Goal: Task Accomplishment & Management: Complete application form

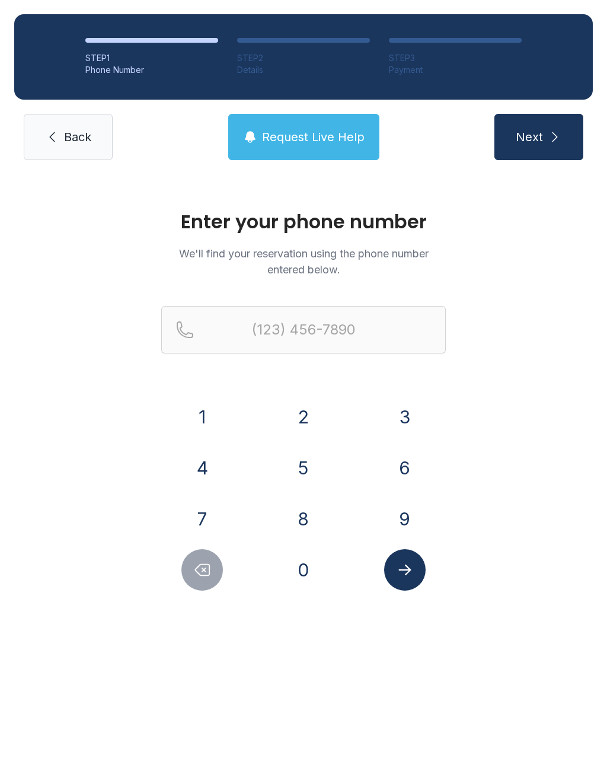
click at [414, 444] on div "1 2 3 4 5 6 7 8 9 0" at bounding box center [303, 493] width 285 height 194
click at [412, 464] on button "6" at bounding box center [404, 467] width 41 height 41
click at [231, 416] on div "1" at bounding box center [202, 416] width 82 height 41
click at [223, 414] on button "1" at bounding box center [201, 416] width 41 height 41
click at [308, 452] on button "5" at bounding box center [303, 467] width 41 height 41
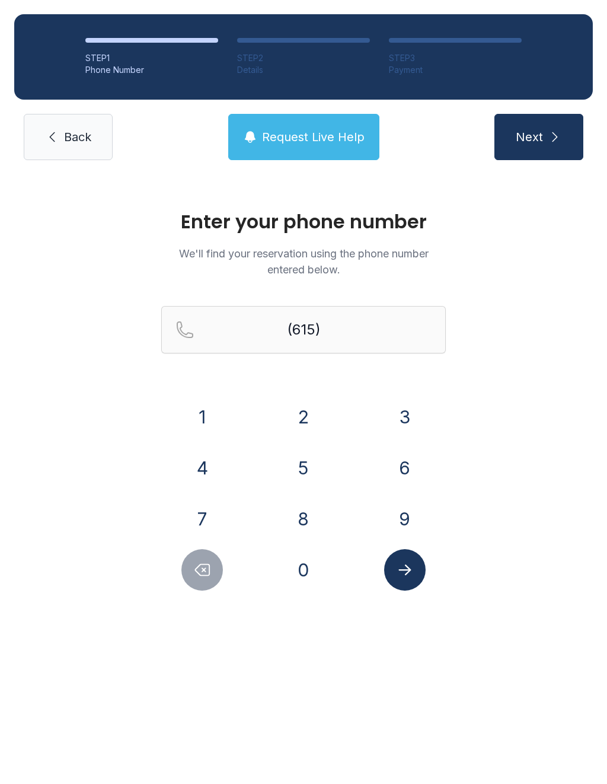
click at [319, 503] on div "8" at bounding box center [304, 518] width 82 height 41
click at [298, 529] on button "8" at bounding box center [303, 518] width 41 height 41
click at [305, 582] on button "0" at bounding box center [303, 569] width 41 height 41
click at [398, 460] on button "6" at bounding box center [404, 467] width 41 height 41
click at [210, 414] on button "1" at bounding box center [201, 416] width 41 height 41
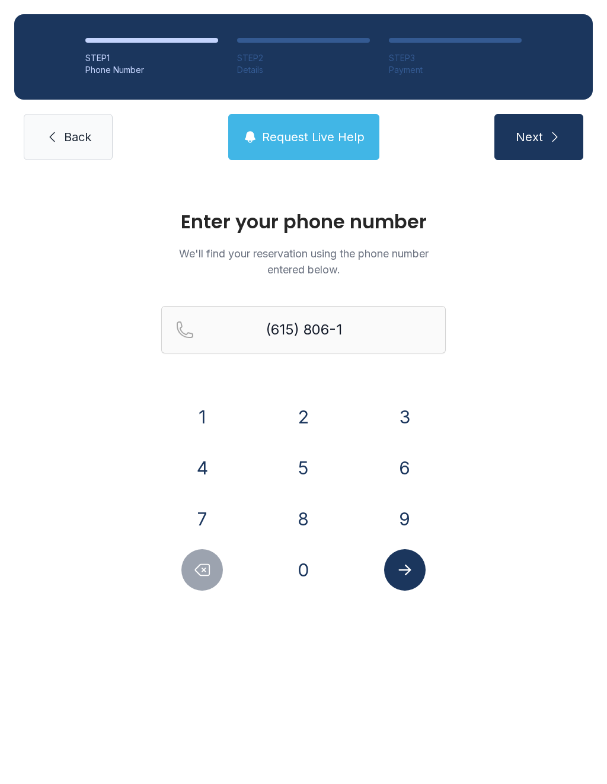
click at [304, 560] on button "0" at bounding box center [303, 569] width 41 height 41
click at [221, 423] on button "1" at bounding box center [201, 416] width 41 height 41
click at [406, 416] on button "3" at bounding box center [404, 416] width 41 height 41
type input "[PHONE_NUMBER]"
click at [408, 570] on icon "Submit lookup form" at bounding box center [404, 569] width 12 height 11
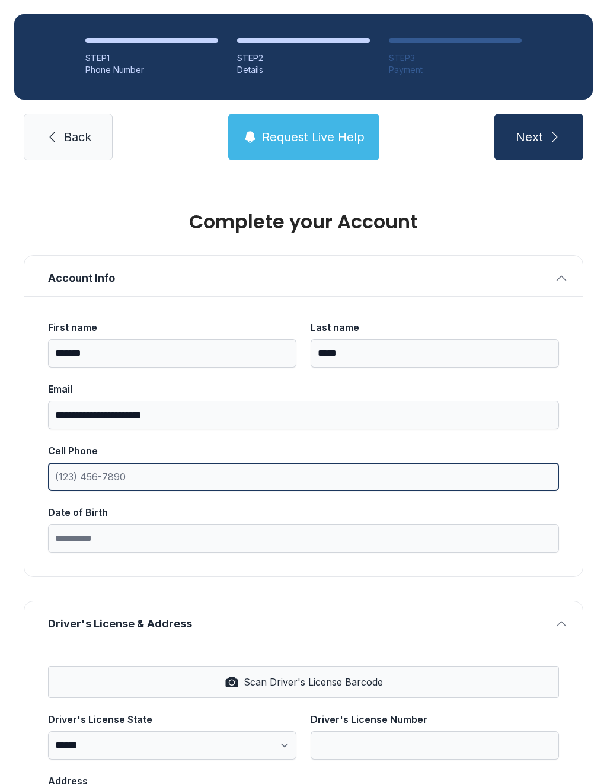
click at [198, 486] on input "Cell Phone" at bounding box center [303, 476] width 511 height 28
type input "[PHONE_NUMBER]"
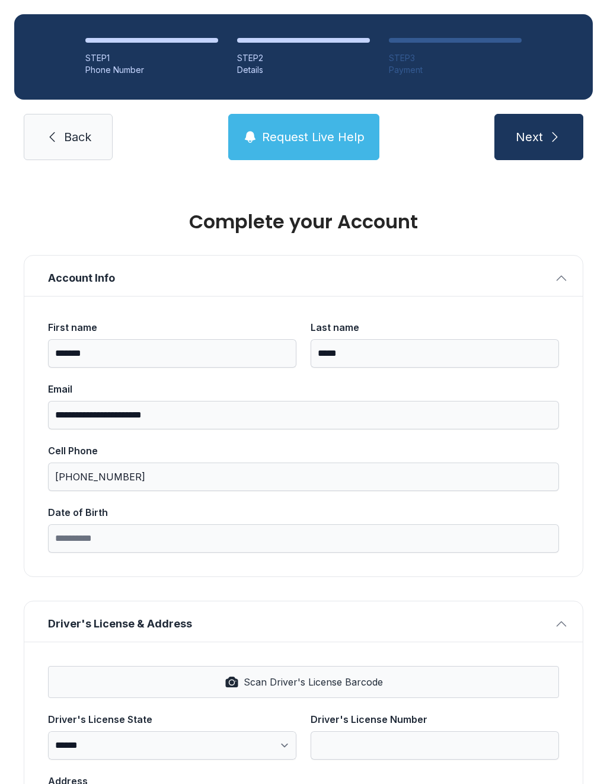
click at [190, 542] on input "Date of Birth" at bounding box center [303, 538] width 511 height 28
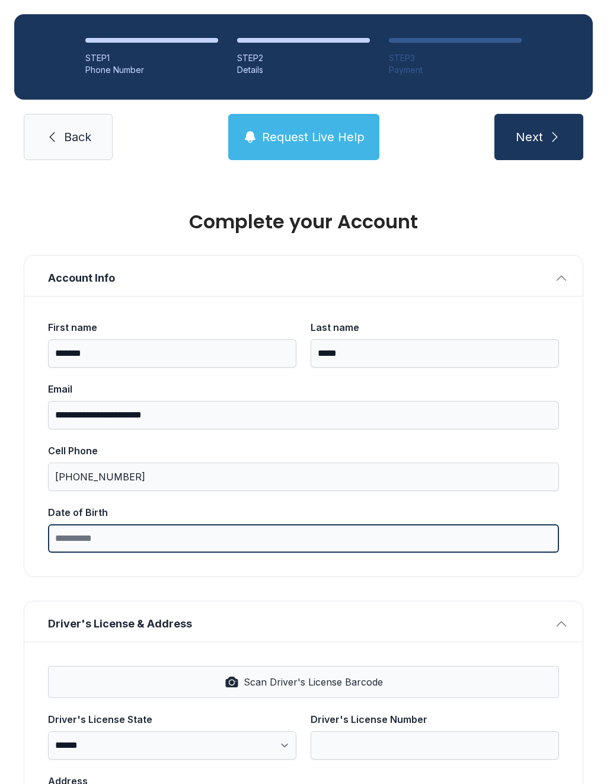
scroll to position [26, 0]
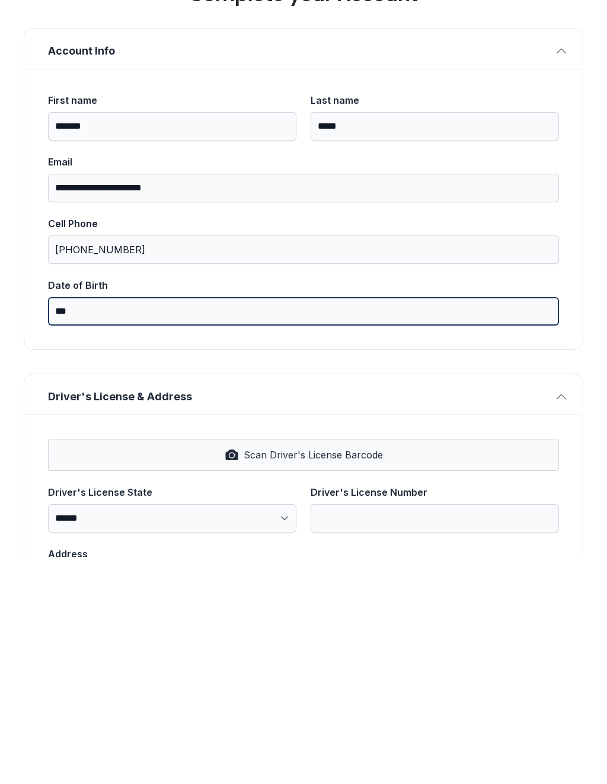
type input "*"
type input "**********"
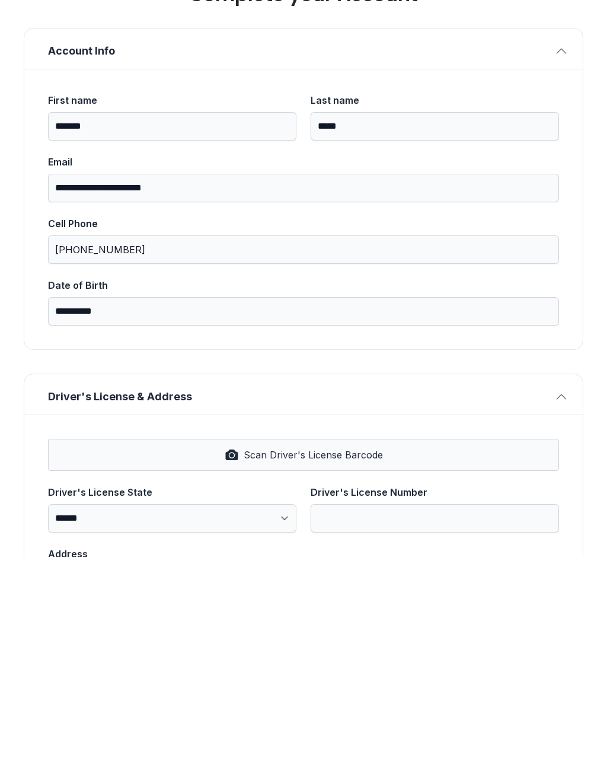
click at [259, 666] on button "Scan Driver's License Barcode" at bounding box center [303, 682] width 511 height 32
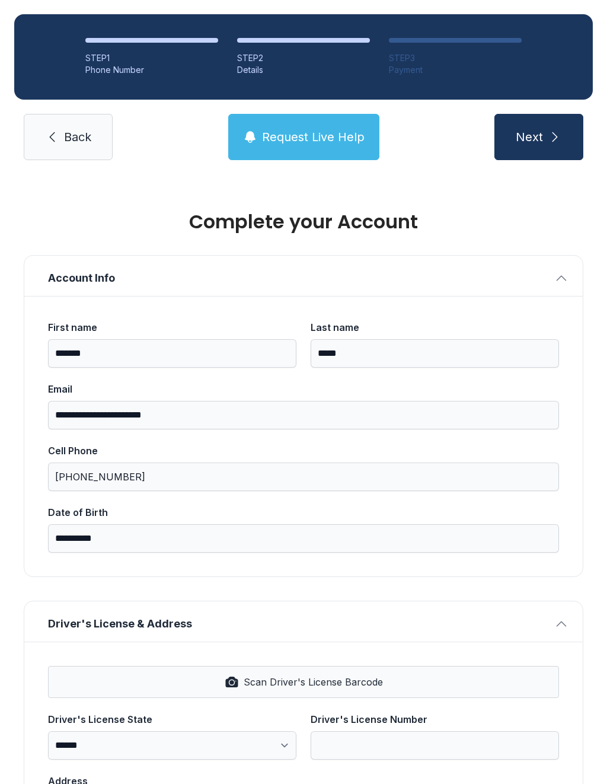
select select "**"
type input "*********"
type input "**********"
select select "**"
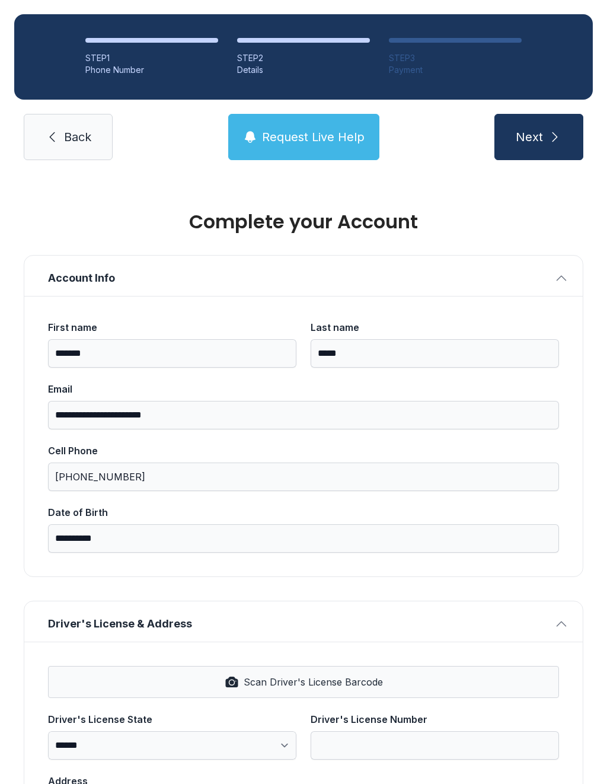
type input "*****"
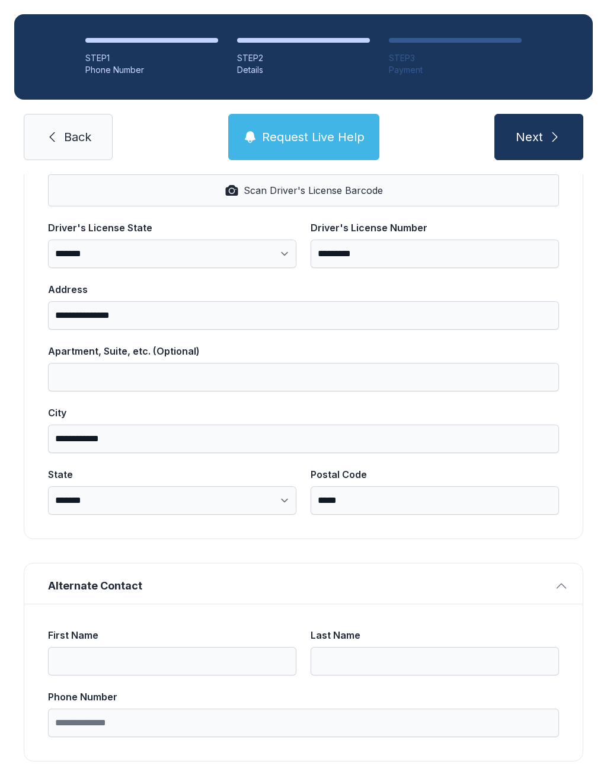
scroll to position [490, 0]
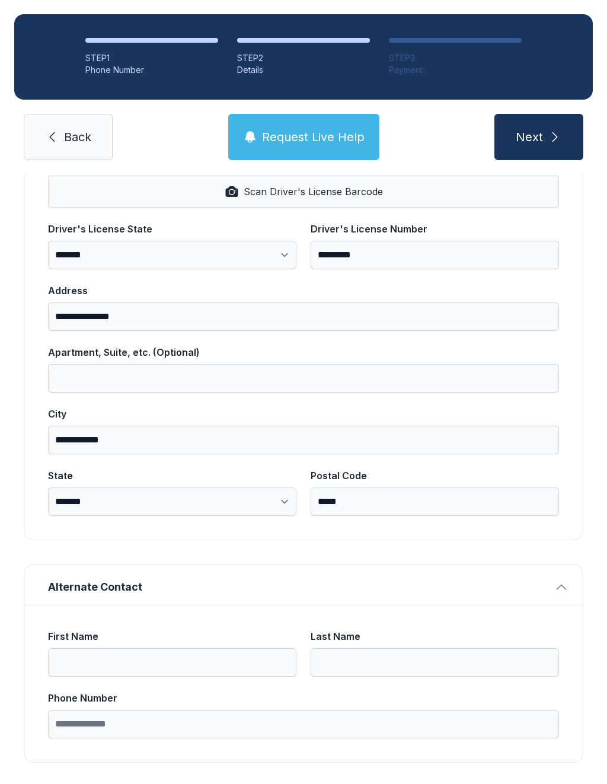
click at [533, 132] on button "Next" at bounding box center [538, 137] width 89 height 46
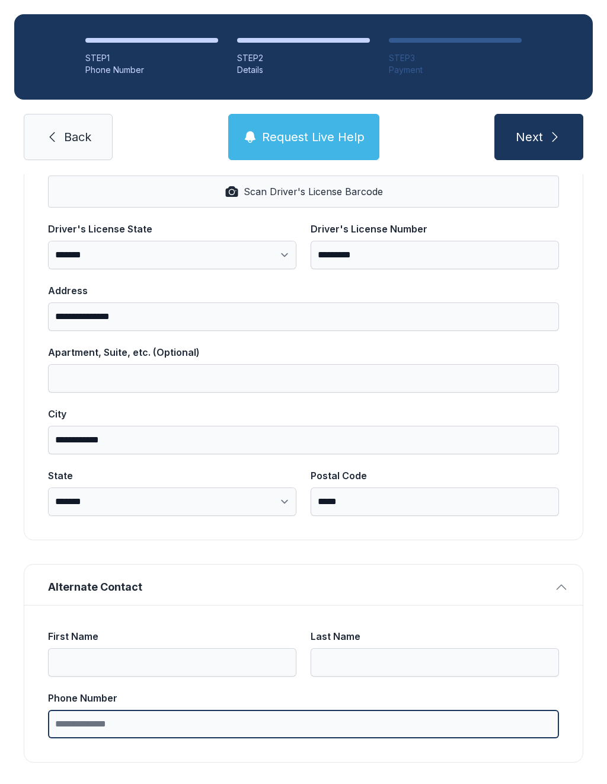
type input "*"
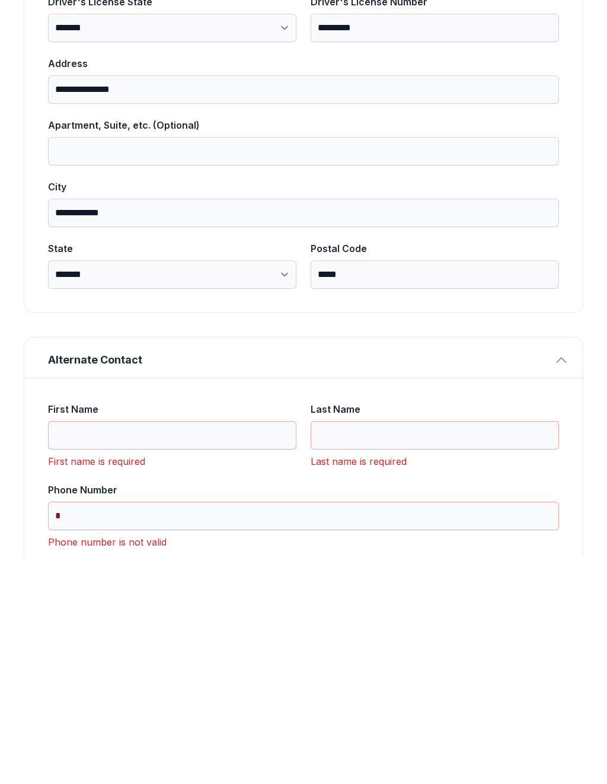
click at [123, 648] on input "First Name" at bounding box center [172, 662] width 248 height 28
type input "*"
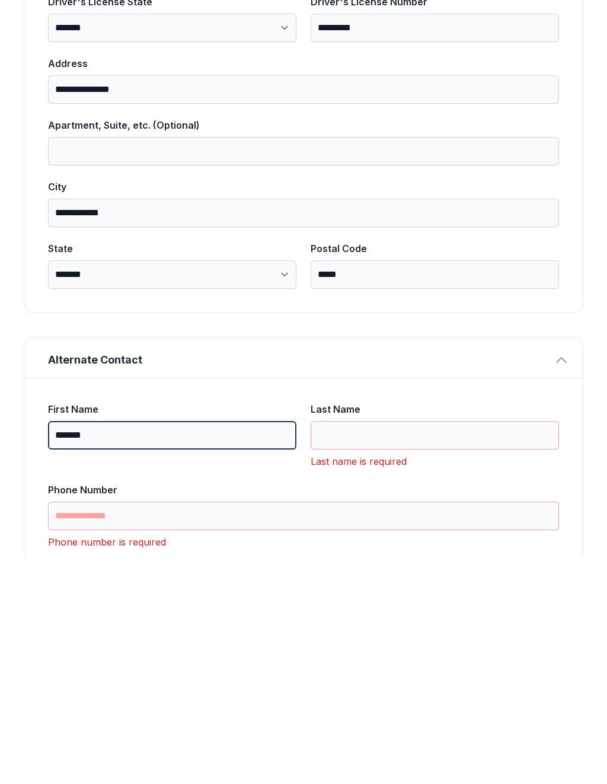
type input "*******"
click at [388, 648] on input "Last Name" at bounding box center [435, 662] width 248 height 28
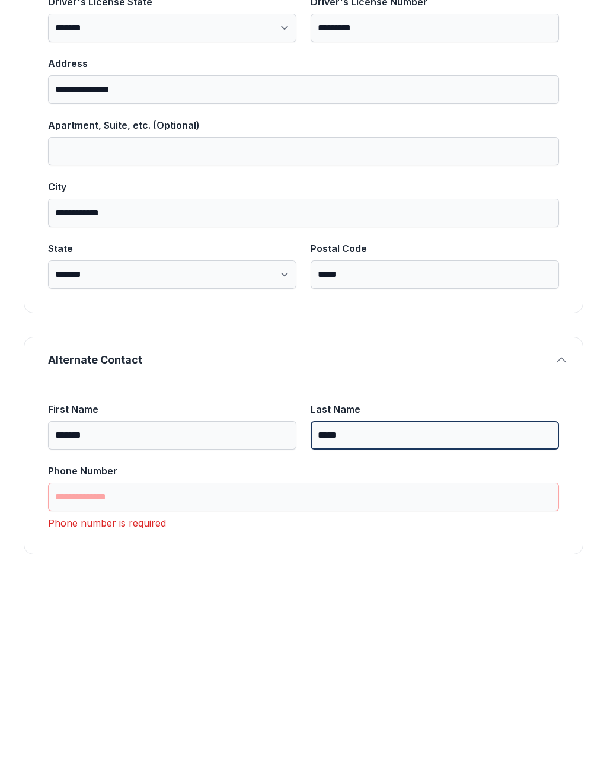
type input "*****"
click at [216, 710] on input "Phone Number" at bounding box center [303, 724] width 511 height 28
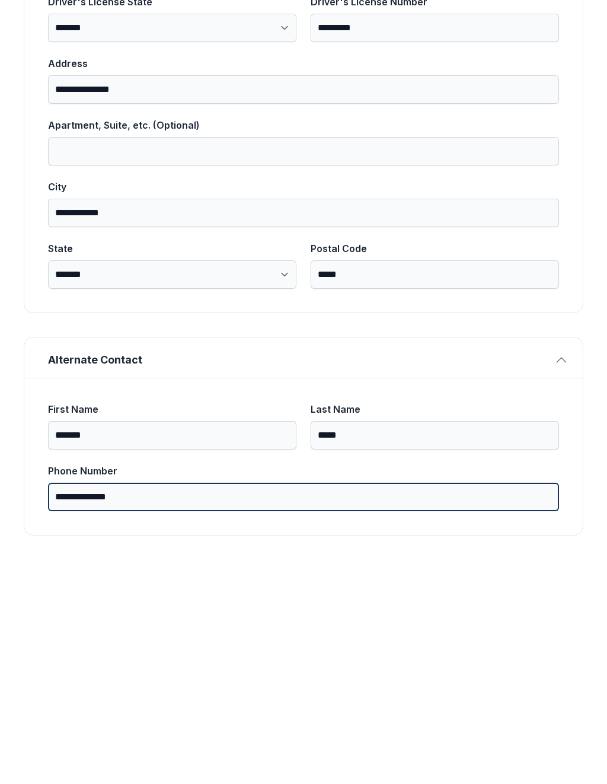
type input "**********"
click at [538, 114] on button "Next" at bounding box center [538, 137] width 89 height 46
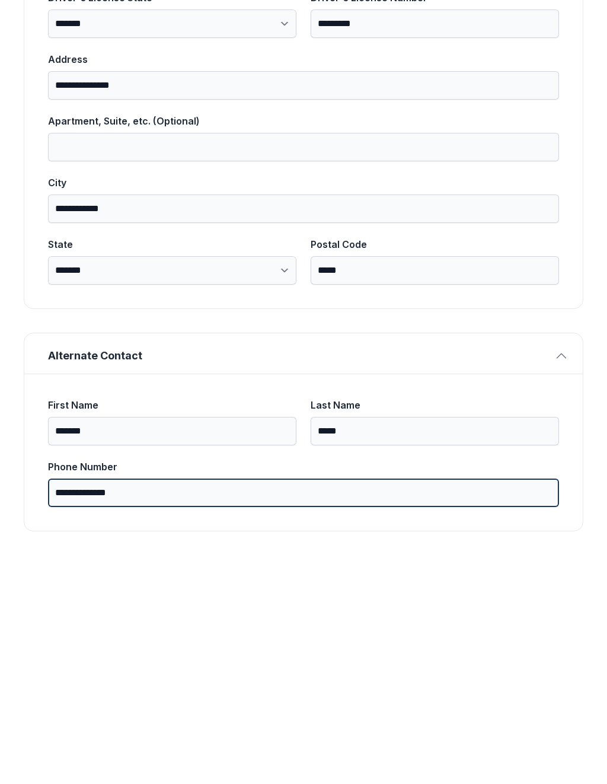
scroll to position [491, 0]
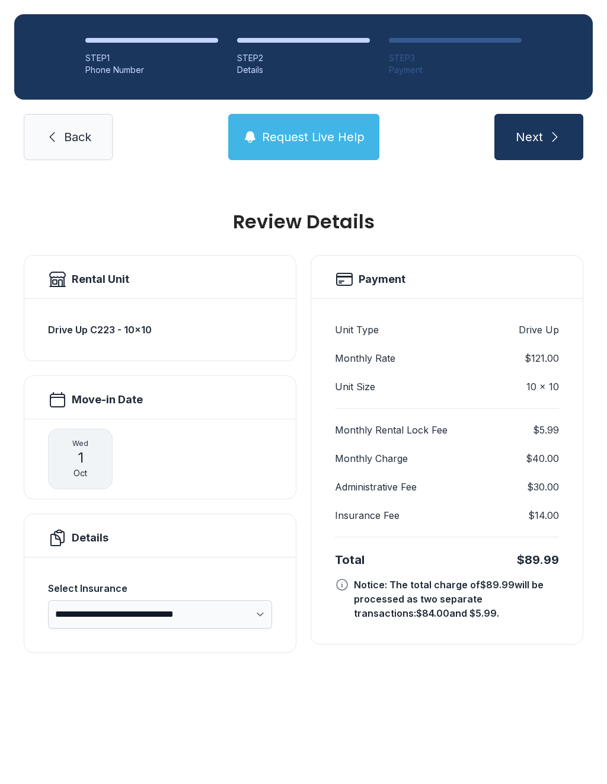
click at [122, 323] on main "**********" at bounding box center [303, 478] width 607 height 609
click at [237, 600] on select "**********" at bounding box center [160, 614] width 224 height 28
click at [265, 133] on button "Request Live Help" at bounding box center [303, 137] width 151 height 46
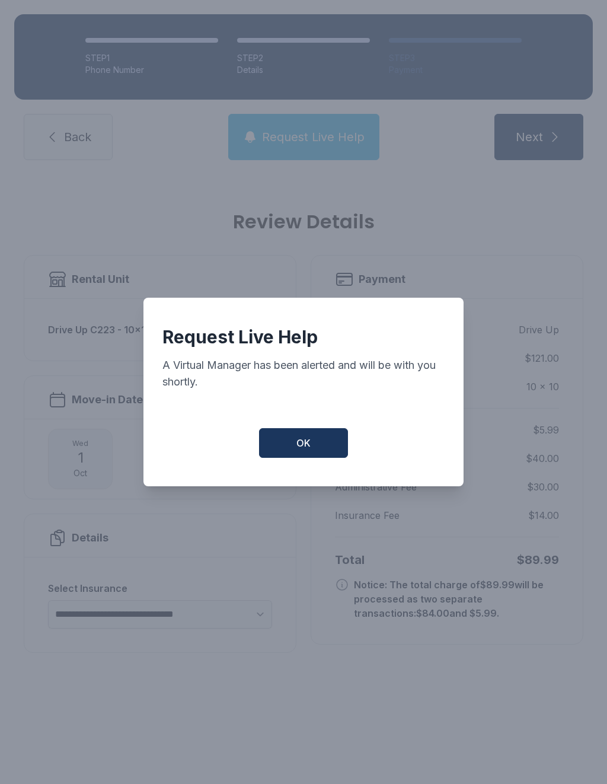
click at [316, 423] on div "Request Live Help A Virtual Manager has been alerted and will be with you short…" at bounding box center [303, 392] width 320 height 189
click at [309, 455] on button "OK" at bounding box center [303, 443] width 89 height 30
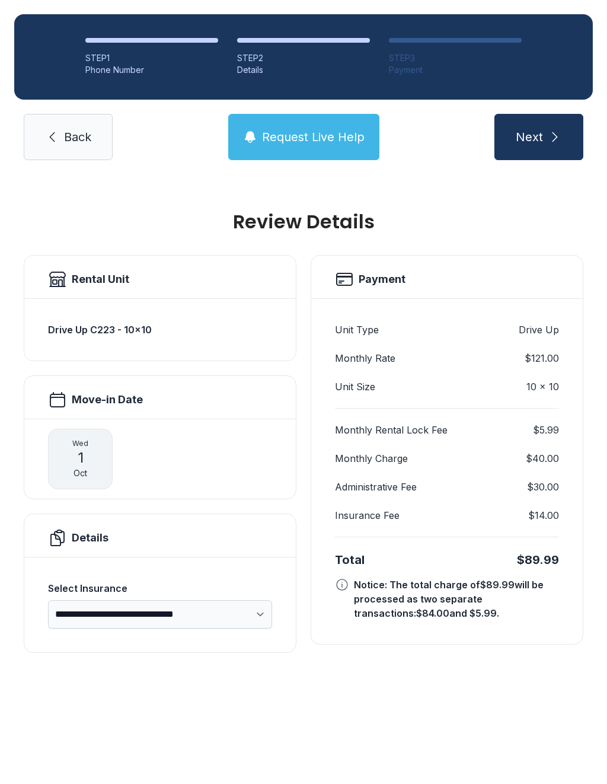
click at [521, 126] on button "Next" at bounding box center [538, 137] width 89 height 46
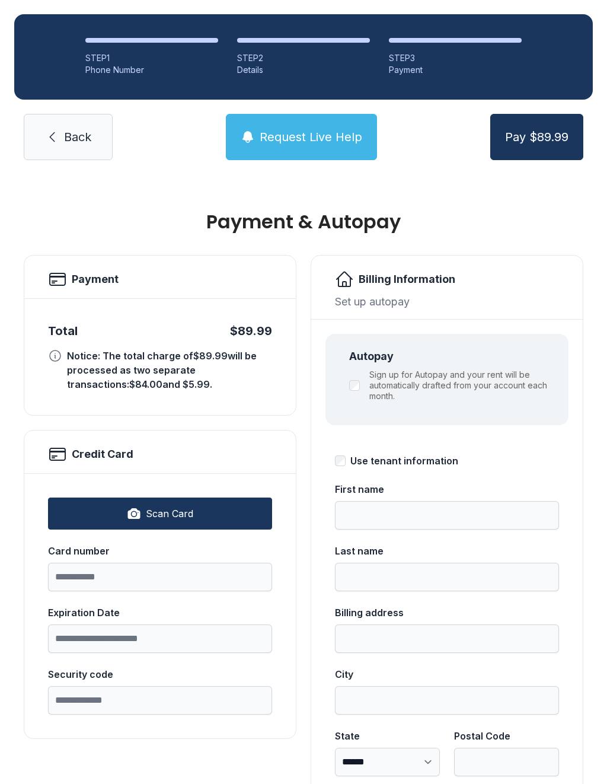
click at [94, 128] on link "Back" at bounding box center [68, 137] width 89 height 46
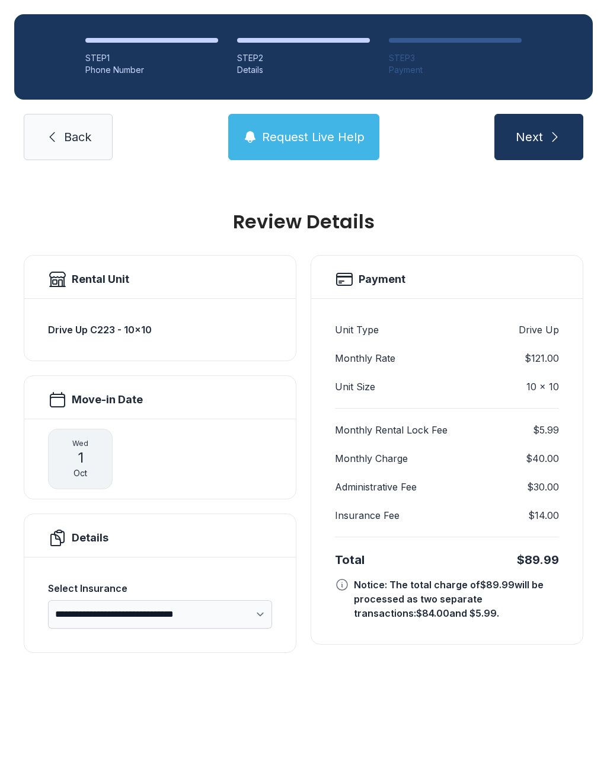
click at [100, 144] on link "Back" at bounding box center [68, 137] width 89 height 46
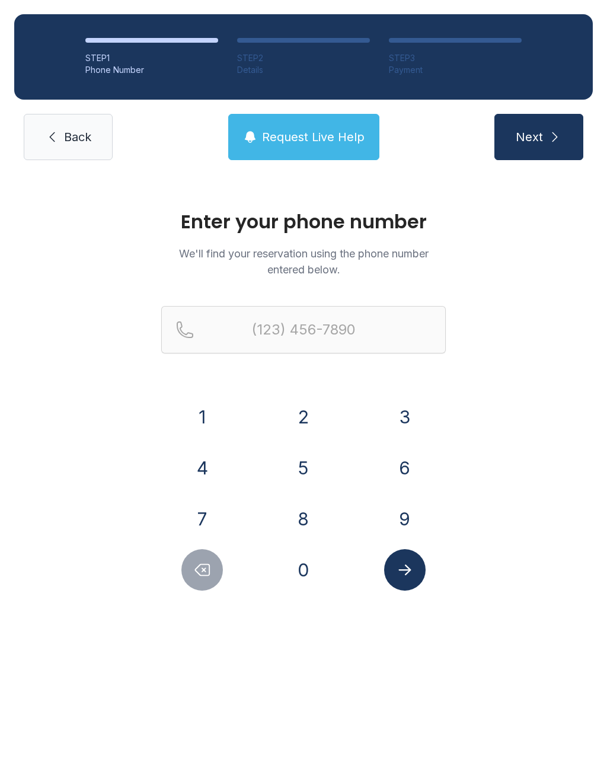
click at [507, 127] on button "Next" at bounding box center [538, 137] width 89 height 46
click at [550, 134] on icon "submit" at bounding box center [555, 137] width 14 height 14
type input "("
click at [493, 76] on ol "STEP 1 Phone Number STEP 2 Details STEP 3 Payment" at bounding box center [303, 56] width 579 height 85
click at [587, 1] on div "STEP 1 Phone Number STEP 2 Details STEP 3 Payment Back Request Live Help Next" at bounding box center [303, 87] width 607 height 174
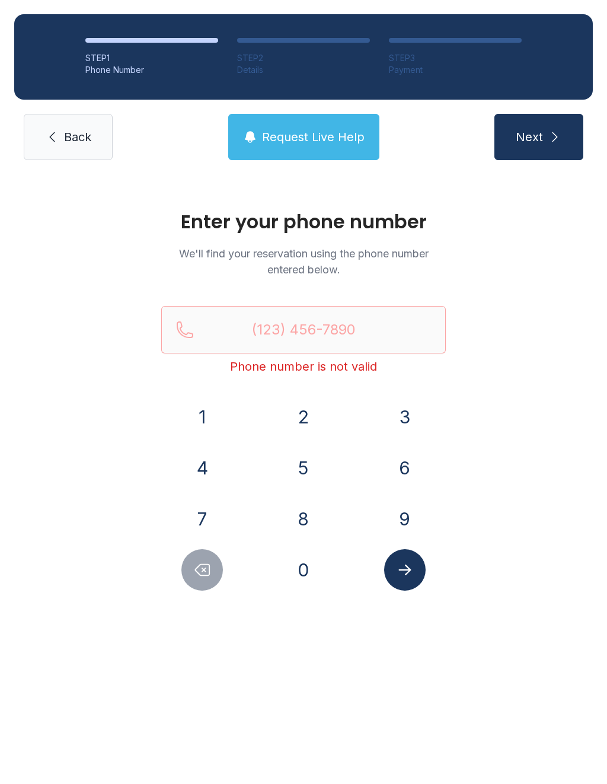
click at [202, 585] on button "Delete number" at bounding box center [201, 569] width 41 height 41
click at [58, 167] on div "STEP 1 Phone Number STEP 2 Details STEP 3 Payment Back Request Live Help Next" at bounding box center [303, 87] width 607 height 174
click at [81, 152] on link "Back" at bounding box center [68, 137] width 89 height 46
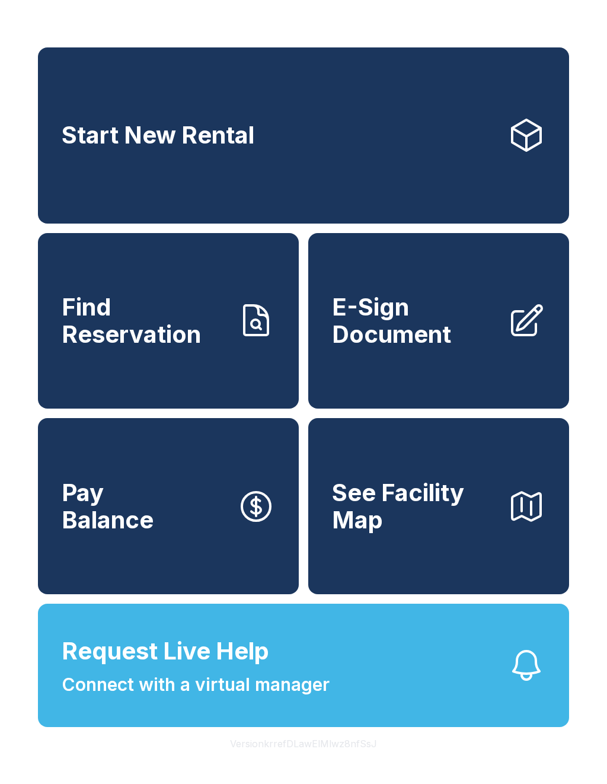
click at [84, 165] on link "Start New Rental" at bounding box center [303, 135] width 531 height 176
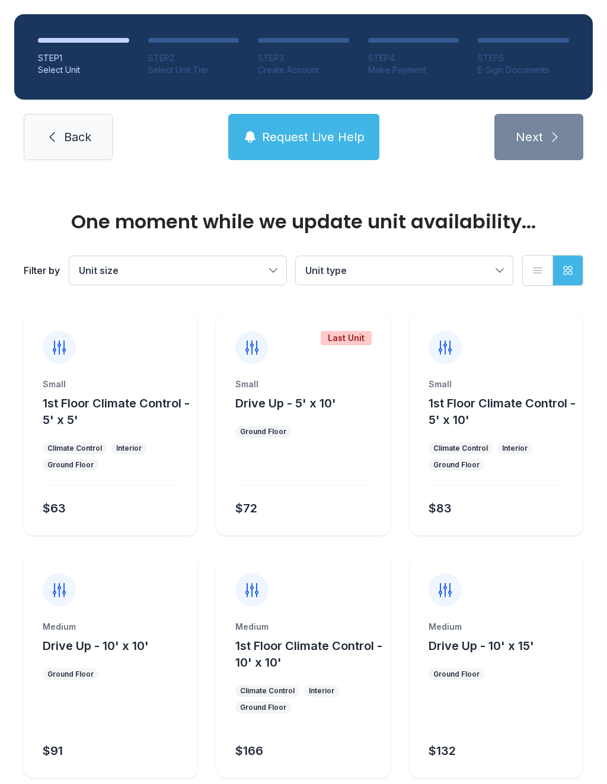
click at [72, 146] on link "Back" at bounding box center [68, 137] width 89 height 46
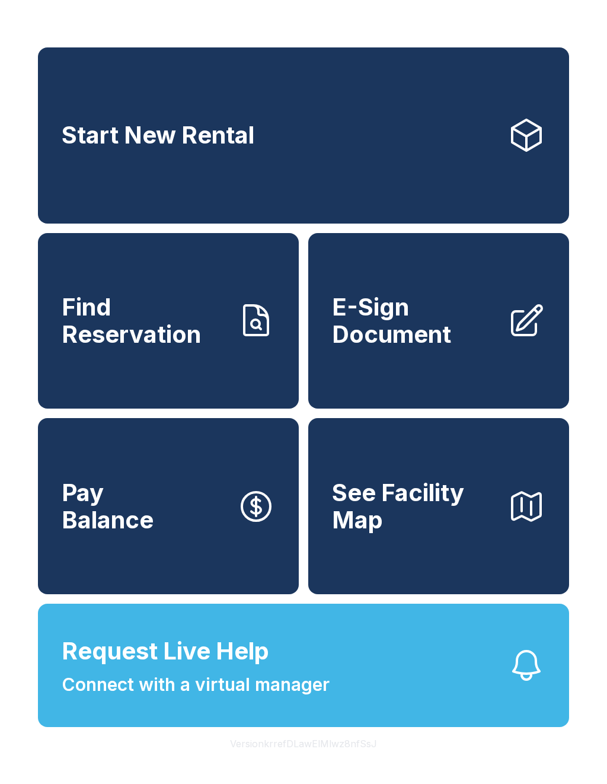
click at [405, 347] on span "E-Sign Document" at bounding box center [415, 320] width 166 height 54
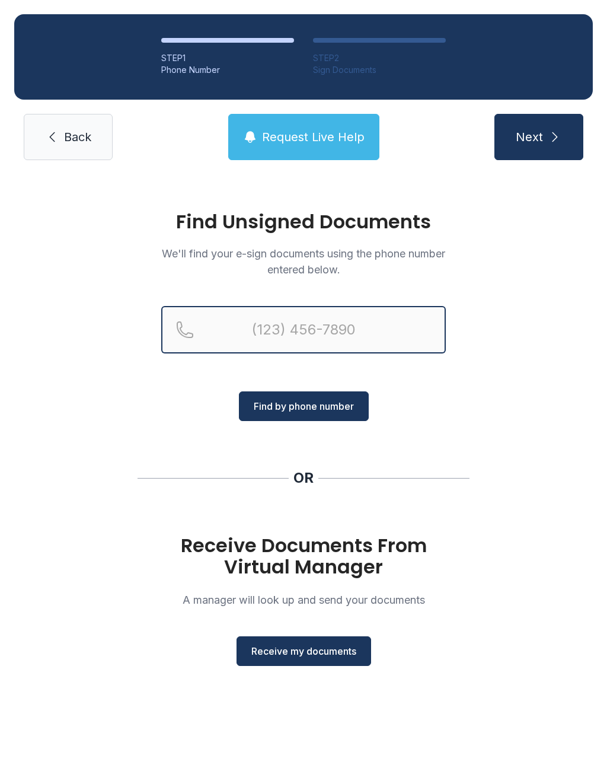
click at [352, 325] on input "Reservation phone number" at bounding box center [303, 329] width 285 height 47
type input "[PHONE_NUMBER]"
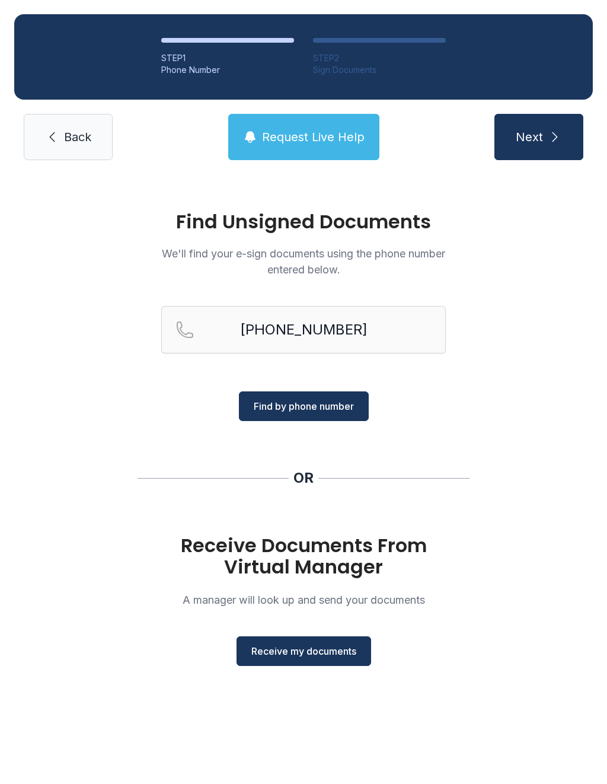
click at [318, 407] on span "Find by phone number" at bounding box center [304, 406] width 100 height 14
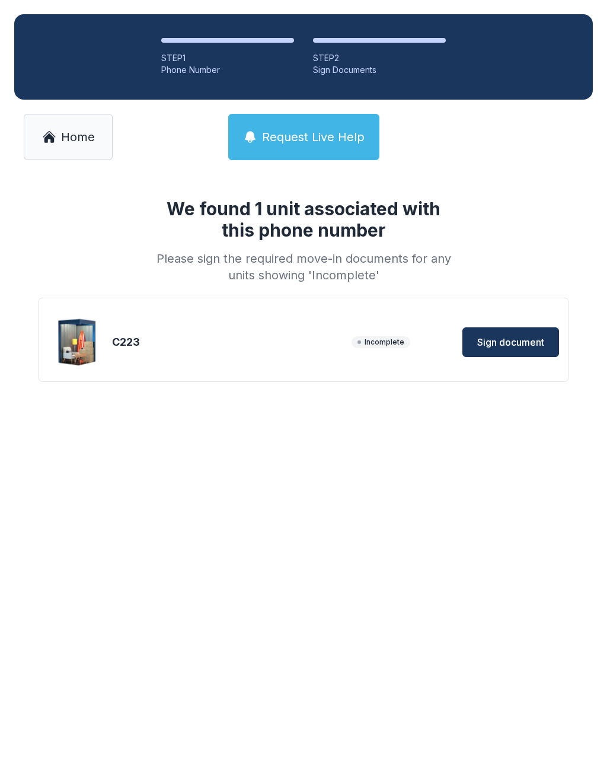
click at [531, 339] on span "Sign document" at bounding box center [510, 342] width 67 height 14
click at [245, 348] on div "C223" at bounding box center [229, 342] width 235 height 17
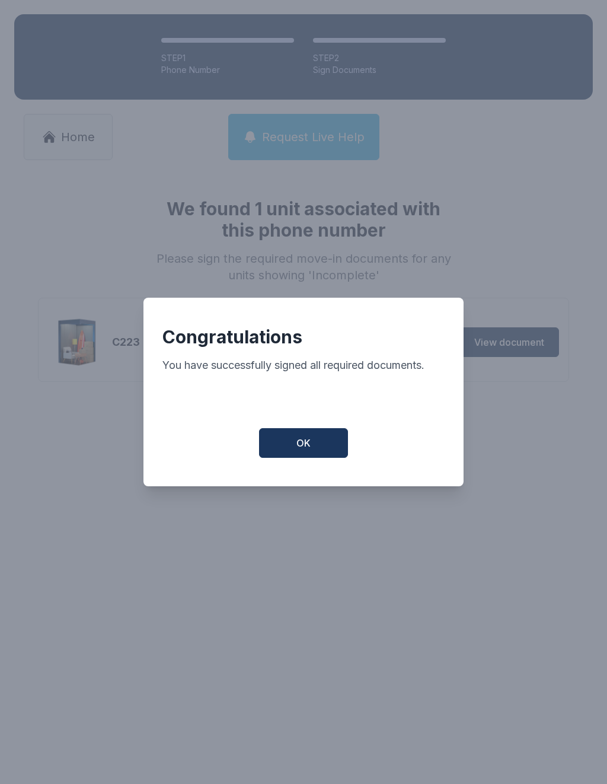
click at [293, 457] on button "OK" at bounding box center [303, 443] width 89 height 30
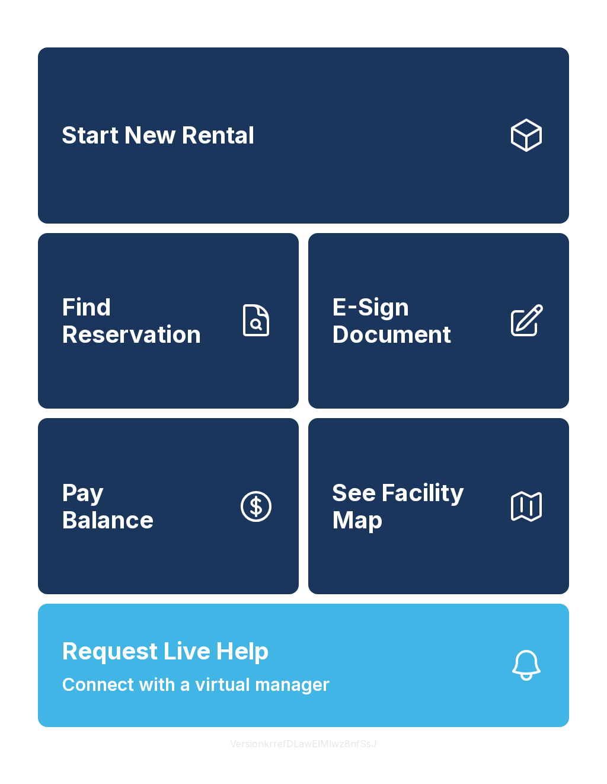
click at [492, 378] on link "E-Sign Document" at bounding box center [438, 321] width 261 height 176
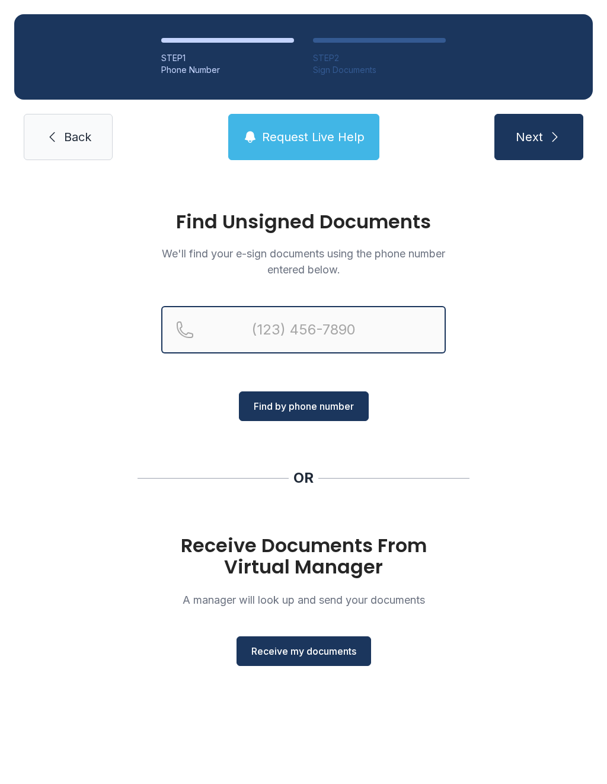
click at [381, 338] on input "Reservation phone number" at bounding box center [303, 329] width 285 height 47
type input "("
click at [517, 502] on div "Find Unsigned Documents We'll find your e-sign documents using the phone number…" at bounding box center [303, 443] width 607 height 539
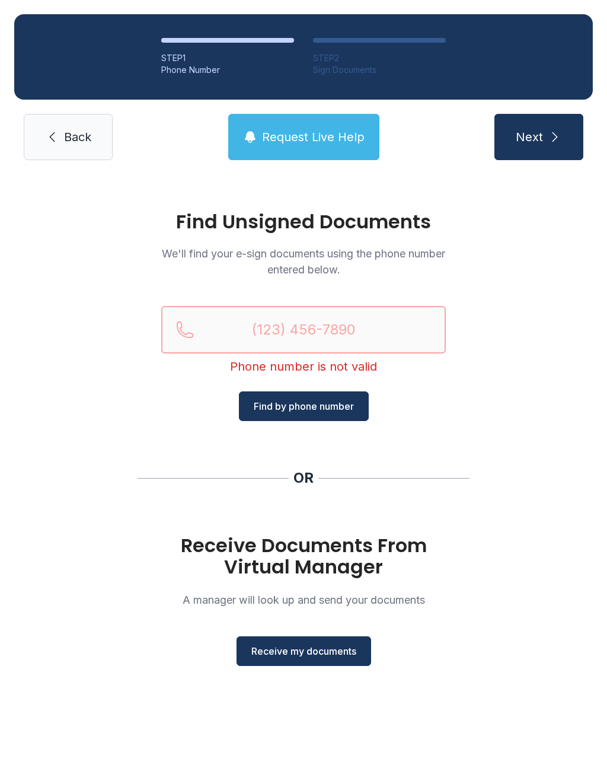
click at [417, 334] on input "Reservation phone number" at bounding box center [303, 329] width 285 height 47
type input "("
click at [516, 475] on div "Find Unsigned Documents We'll find your e-sign documents using the phone number…" at bounding box center [303, 443] width 607 height 539
click at [346, 657] on span "Receive my documents" at bounding box center [303, 651] width 105 height 14
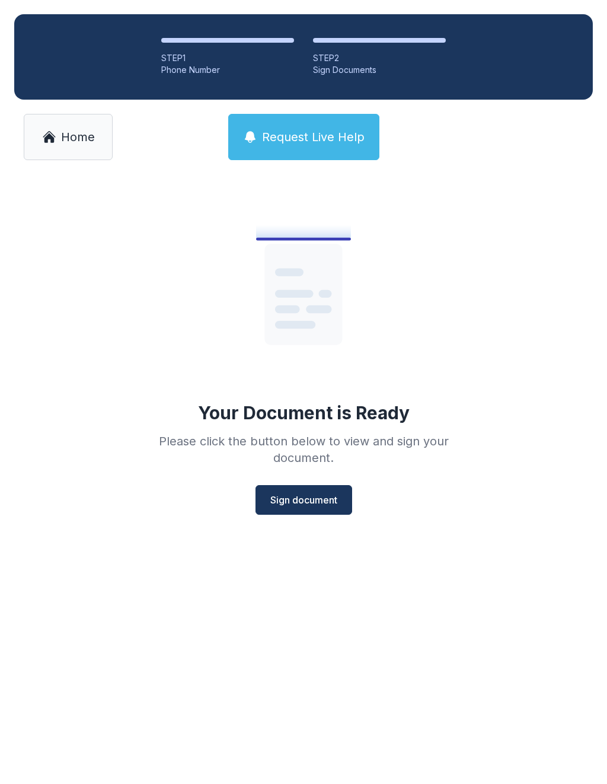
click at [266, 513] on button "Sign document" at bounding box center [304, 500] width 97 height 30
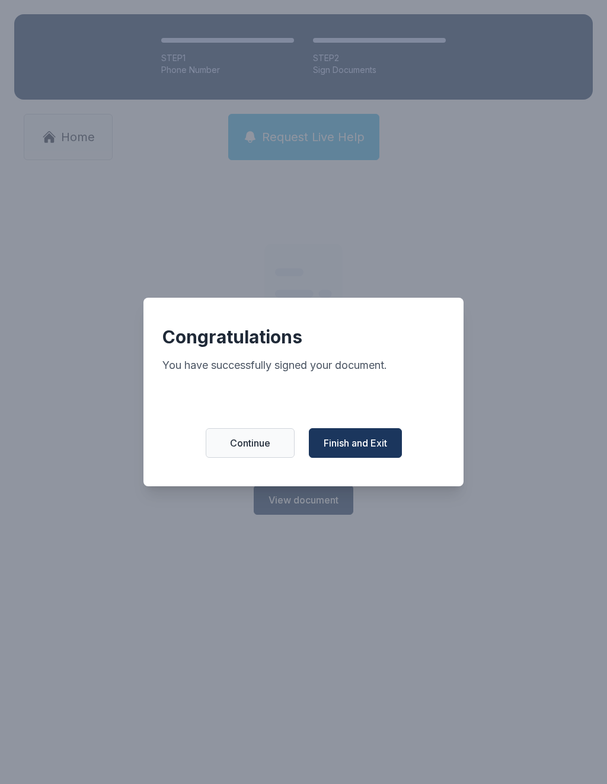
click at [369, 450] on span "Finish and Exit" at bounding box center [355, 443] width 63 height 14
